Goal: Information Seeking & Learning: Learn about a topic

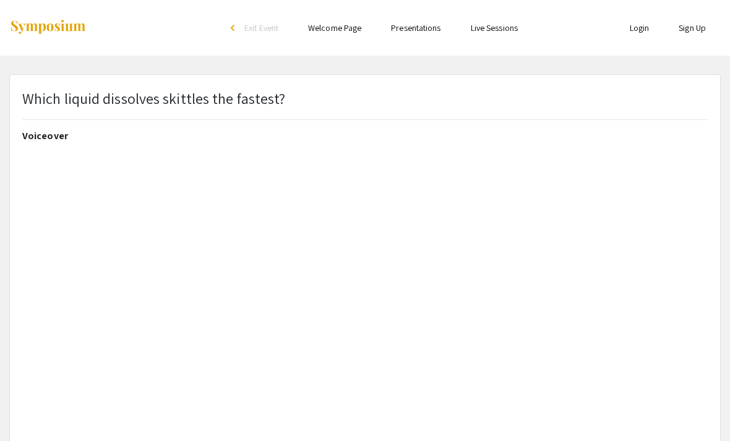
select select "custom"
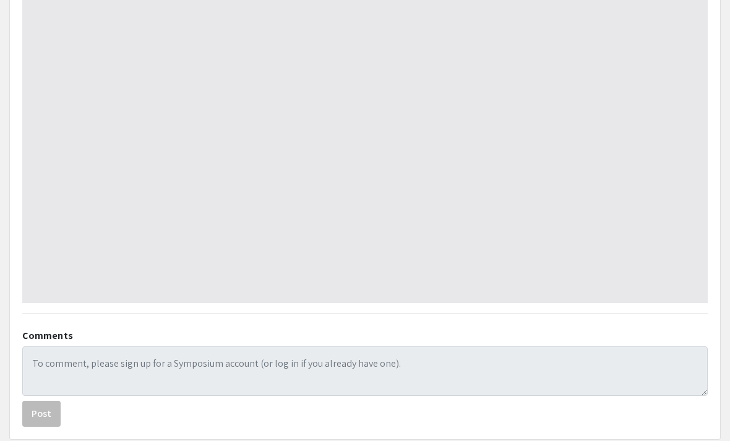
type input "1"
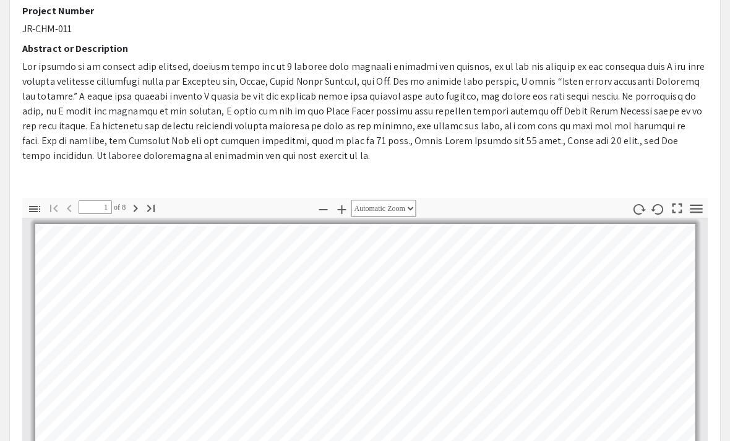
scroll to position [378, 0]
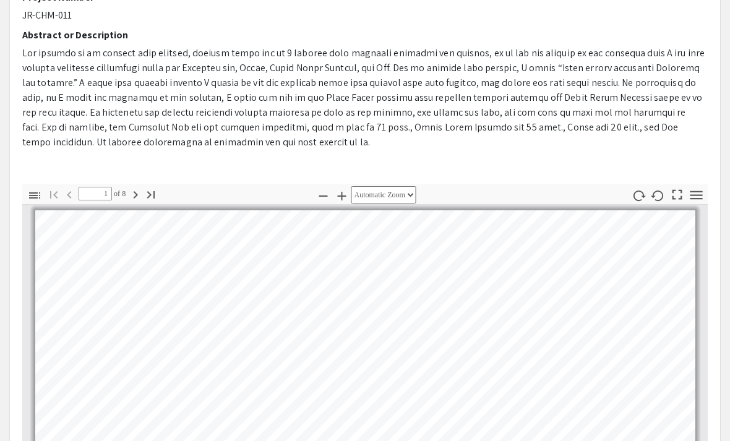
click at [338, 194] on icon "button" at bounding box center [341, 196] width 15 height 15
select select "1"
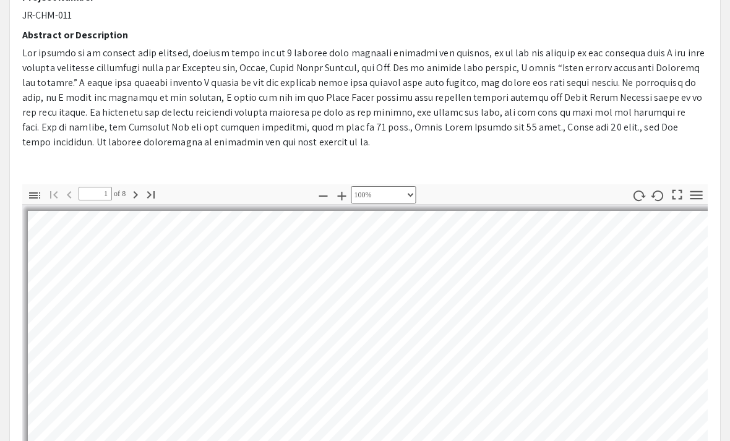
click at [145, 196] on button "Go to Last Page" at bounding box center [150, 194] width 21 height 18
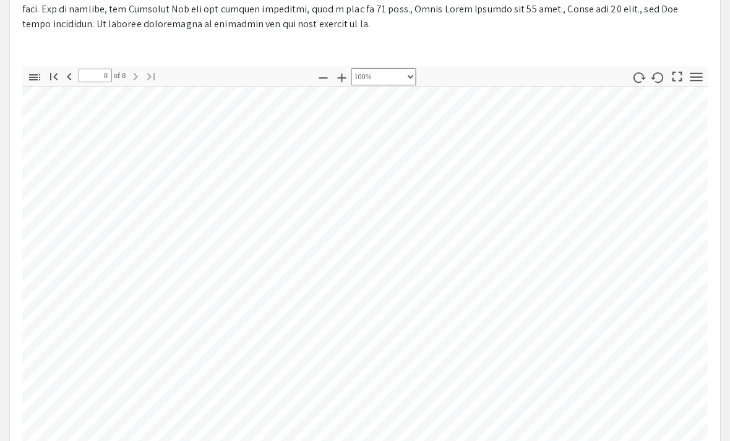
scroll to position [497, 0]
click at [68, 76] on icon "button" at bounding box center [69, 75] width 4 height 7
click at [58, 69] on icon "button" at bounding box center [53, 76] width 15 height 15
click at [138, 77] on icon "button" at bounding box center [136, 75] width 4 height 7
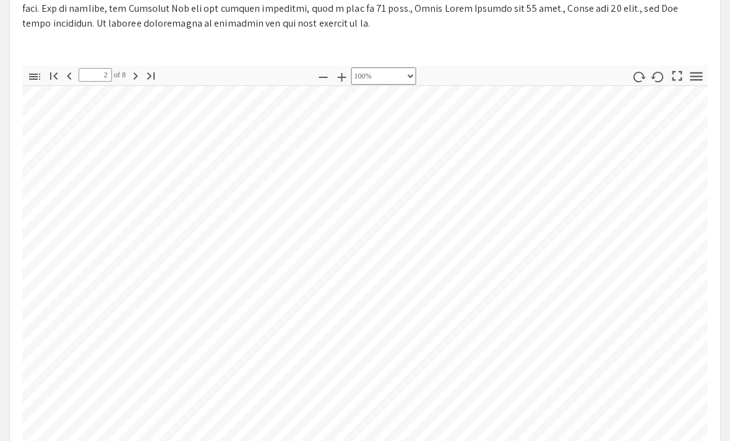
click at [140, 77] on icon "button" at bounding box center [135, 76] width 15 height 15
click at [143, 82] on button "Go to Last Page" at bounding box center [150, 75] width 21 height 18
type input "8"
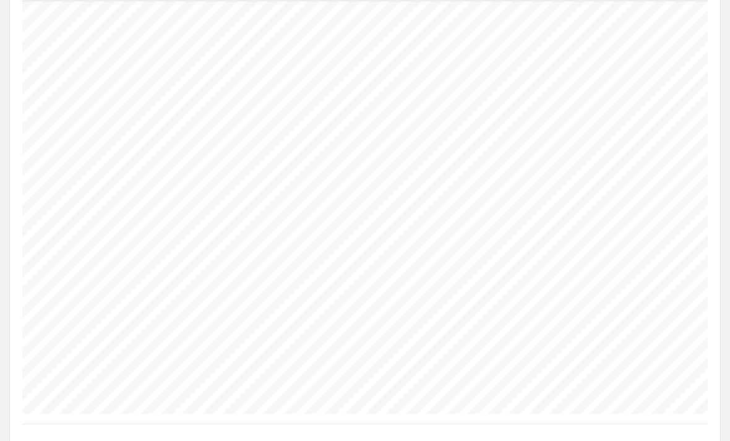
scroll to position [583, 0]
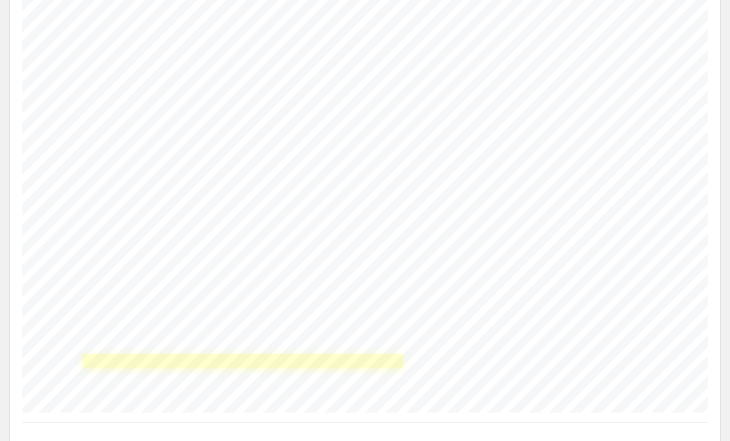
click at [105, 357] on link "Page 8" at bounding box center [242, 361] width 320 height 14
click at [143, 354] on link "Page 8" at bounding box center [242, 361] width 320 height 14
